Goal: Information Seeking & Learning: Learn about a topic

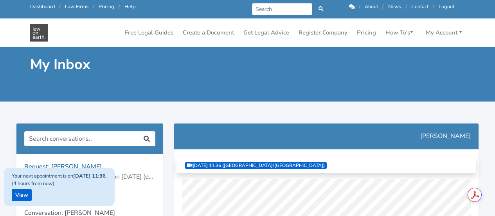
scroll to position [26, 0]
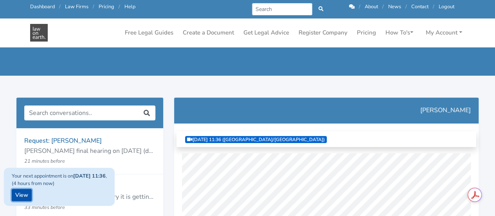
click at [24, 195] on link "View" at bounding box center [22, 195] width 20 height 12
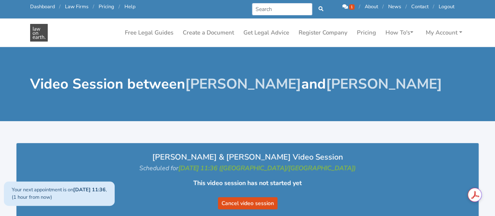
click at [344, 7] on icon at bounding box center [344, 6] width 5 height 5
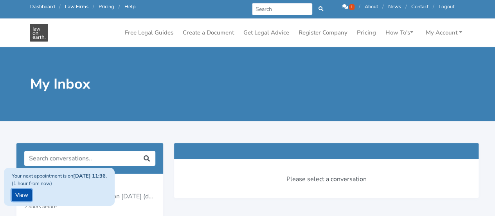
click at [22, 192] on link "View" at bounding box center [22, 195] width 20 height 12
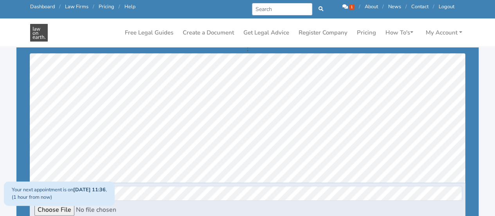
scroll to position [159, 0]
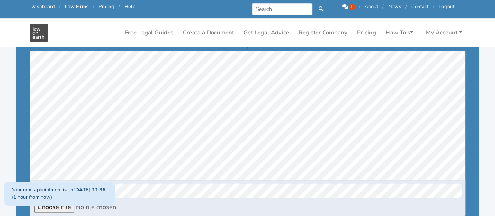
drag, startPoint x: 494, startPoint y: 82, endPoint x: 494, endPoint y: 112, distance: 30.1
click at [494, 112] on div "Mayumi Van Egmond & Bailey Eustace Video Session Scheduled for 11/09/2025 11:36…" at bounding box center [247, 99] width 495 height 292
click at [347, 2] on div "Call us: 1300 66 46 88 Dashboard / Law Firms / Pricing / Help Prev Next 1 / /" at bounding box center [248, 9] width 446 height 18
click at [345, 5] on icon at bounding box center [344, 6] width 5 height 5
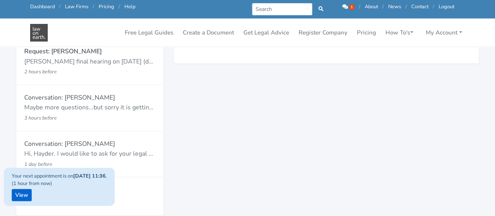
scroll to position [107, 0]
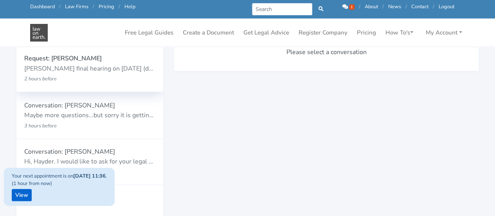
click at [65, 59] on p "Request: [PERSON_NAME]" at bounding box center [89, 59] width 131 height 10
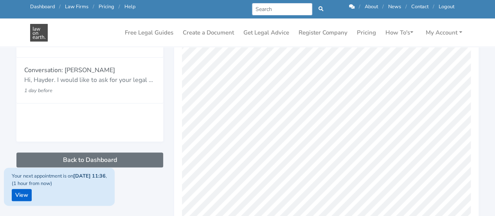
scroll to position [196, 0]
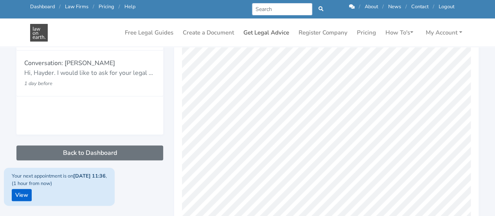
click at [264, 34] on link "Get Legal Advice" at bounding box center [266, 32] width 52 height 15
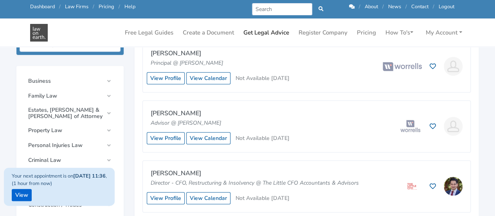
scroll to position [249, 0]
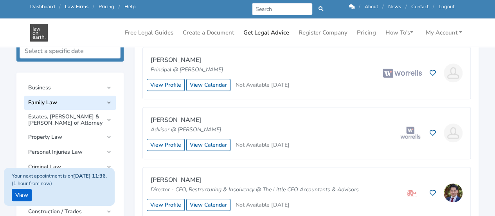
click at [53, 101] on span "Family Law" at bounding box center [65, 102] width 75 height 6
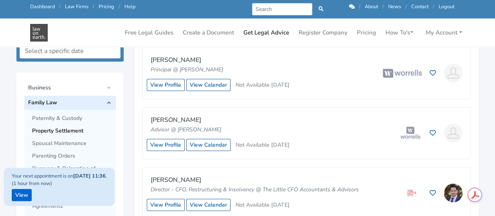
click at [47, 130] on span "Property Settlement" at bounding box center [72, 131] width 80 height 6
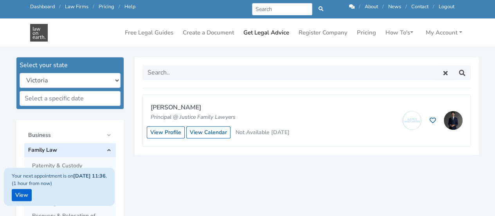
scroll to position [207, 0]
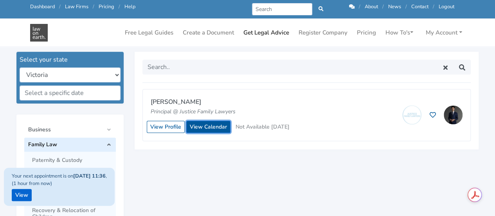
click at [209, 121] on link "View Calendar" at bounding box center [208, 127] width 44 height 12
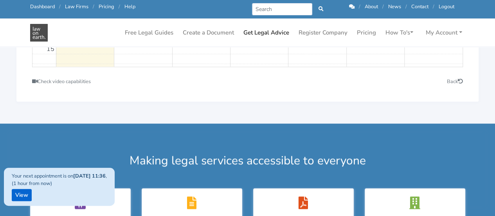
scroll to position [660, 0]
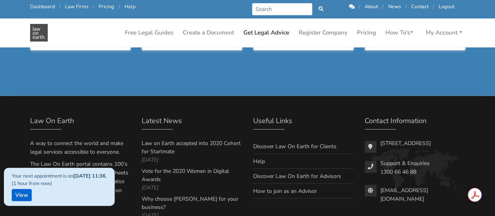
click at [73, 8] on link "Law Firms" at bounding box center [76, 6] width 23 height 7
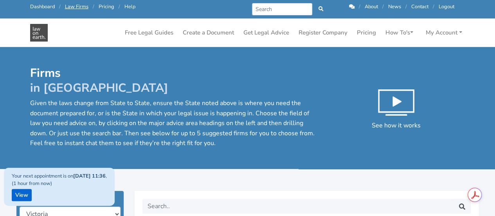
click at [120, 75] on h1 "Firms in Victoria" at bounding box center [173, 80] width 286 height 29
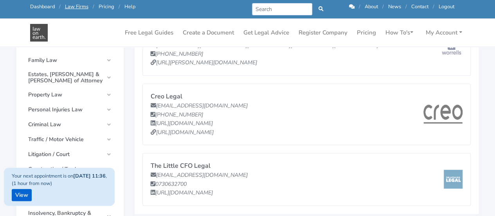
scroll to position [188, 0]
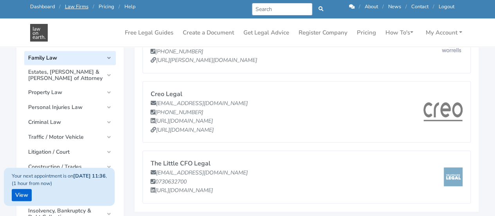
click at [54, 61] on span "Family Law" at bounding box center [65, 58] width 75 height 6
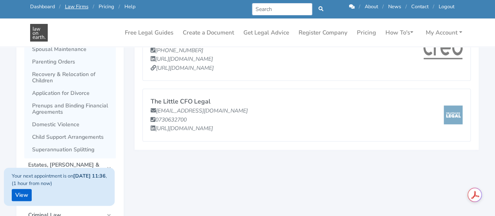
scroll to position [250, 0]
click at [70, 125] on span "Domestic Violence" at bounding box center [72, 124] width 80 height 6
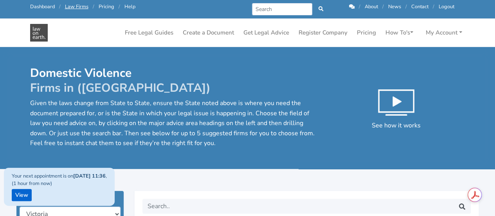
click at [234, 166] on div "Domestic Violence Firms in ([GEOGRAPHIC_DATA]) Given the laws change from State…" at bounding box center [248, 116] width 446 height 101
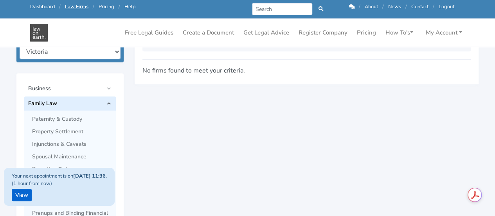
scroll to position [141, 0]
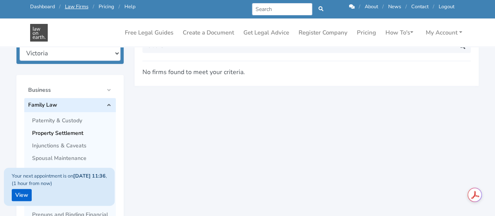
click at [65, 133] on span "Property Settlement" at bounding box center [72, 133] width 80 height 6
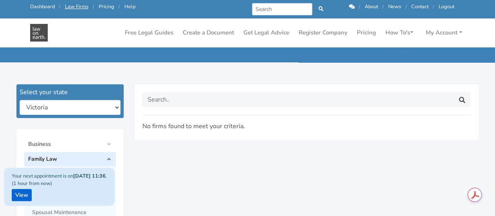
scroll to position [125, 0]
